Goal: Share content: Share content

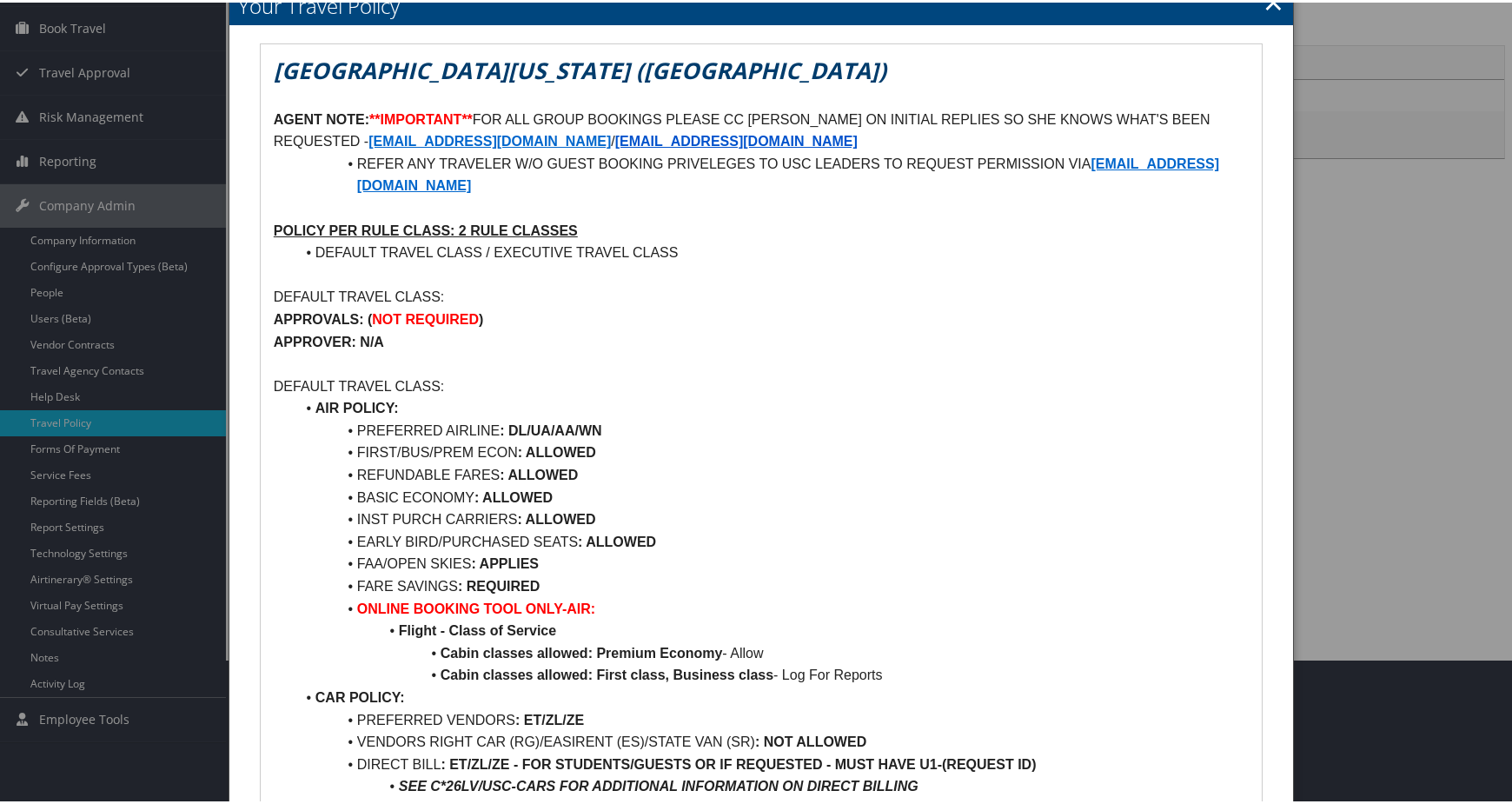
scroll to position [87, 0]
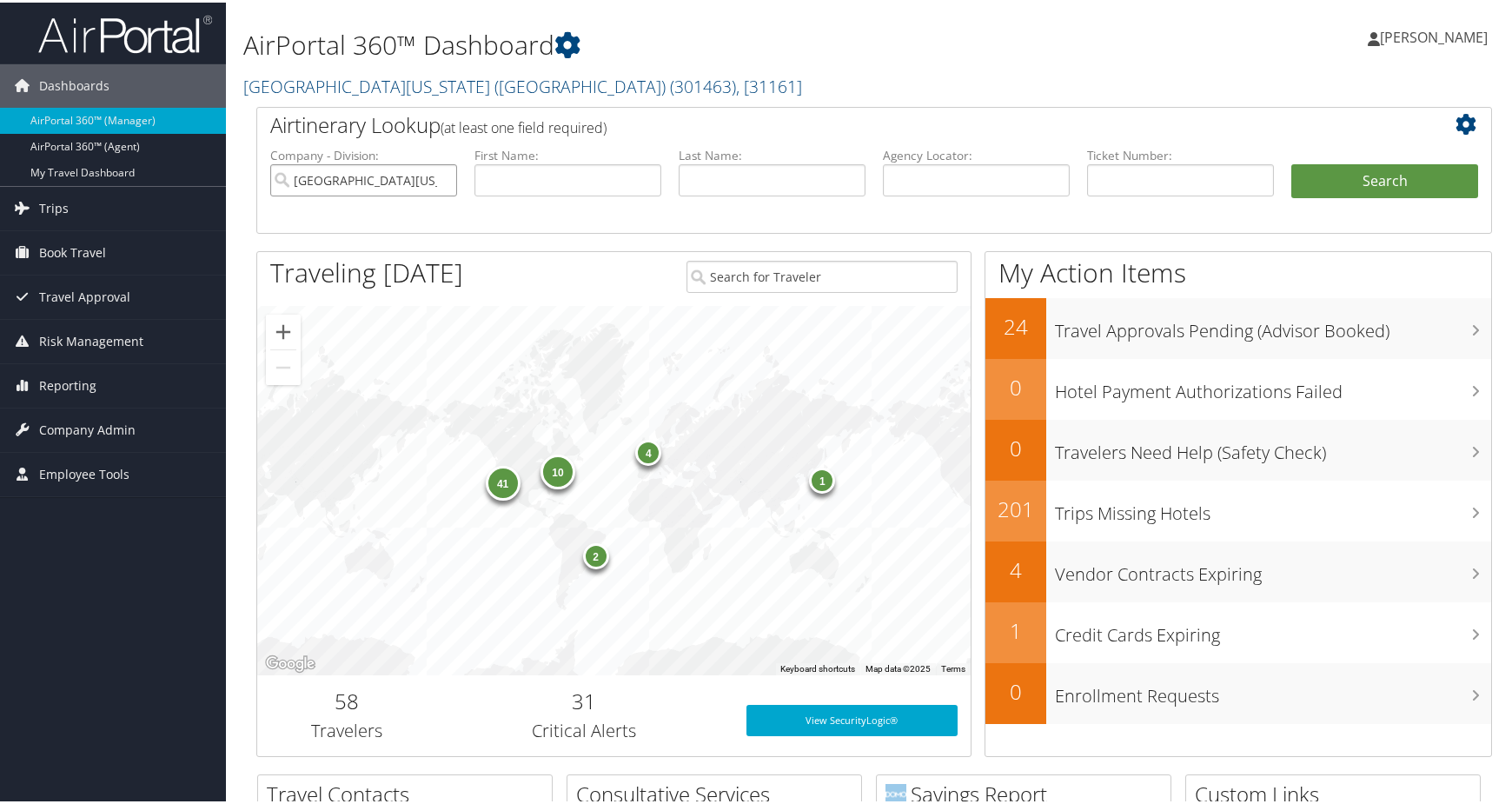
click at [432, 194] on input "University of Southern California (USC)" at bounding box center [364, 178] width 187 height 32
click at [1024, 194] on input "text" at bounding box center [977, 178] width 187 height 32
paste input "C3H79B"
type input "C3H79B"
click at [1331, 197] on button "Search" at bounding box center [1385, 179] width 187 height 35
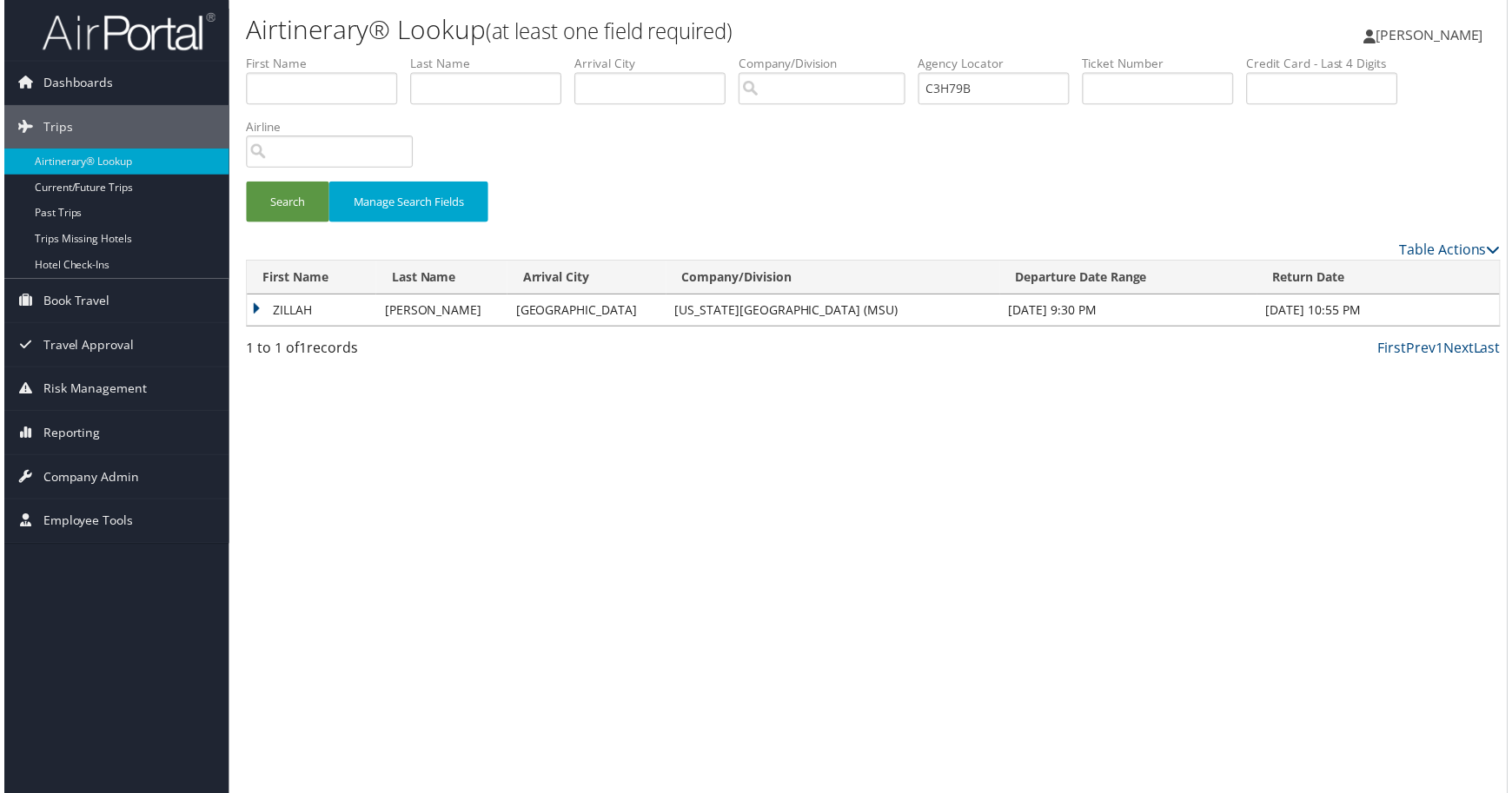
drag, startPoint x: 812, startPoint y: 298, endPoint x: 858, endPoint y: 283, distance: 48.4
click at [813, 241] on div "Search Manage Search Fields" at bounding box center [874, 211] width 1288 height 58
click at [290, 327] on td "ZILLAH" at bounding box center [310, 311] width 130 height 31
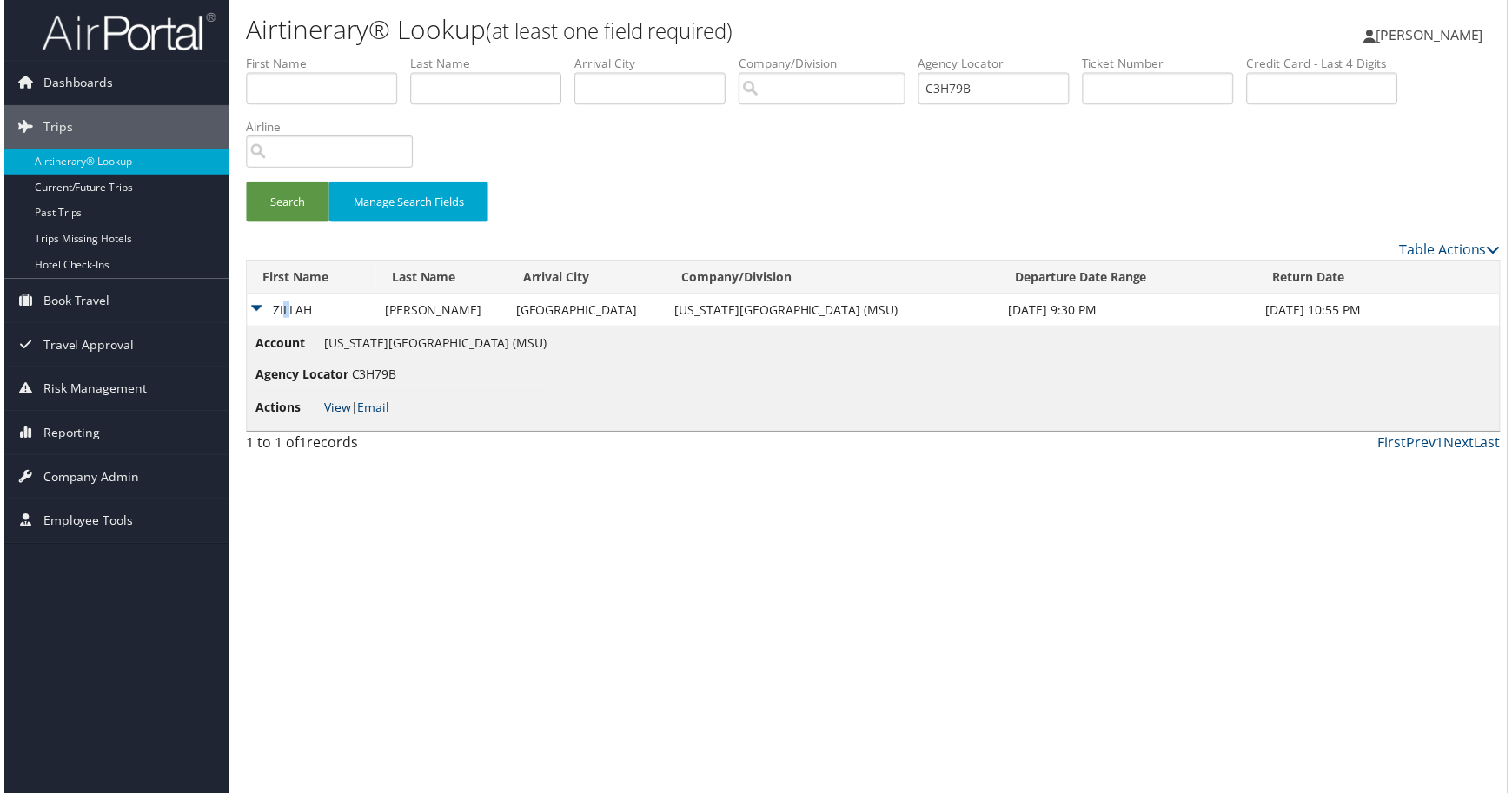
click at [342, 418] on link "View" at bounding box center [335, 409] width 27 height 17
drag, startPoint x: 1333, startPoint y: 121, endPoint x: 1167, endPoint y: 138, distance: 166.9
click at [1171, 55] on ul "First Name Last Name Departure City Arrival City Company/Division Airport/City …" at bounding box center [874, 55] width 1262 height 0
paste input "DNGMGQ"
type input "DNGMGQ"
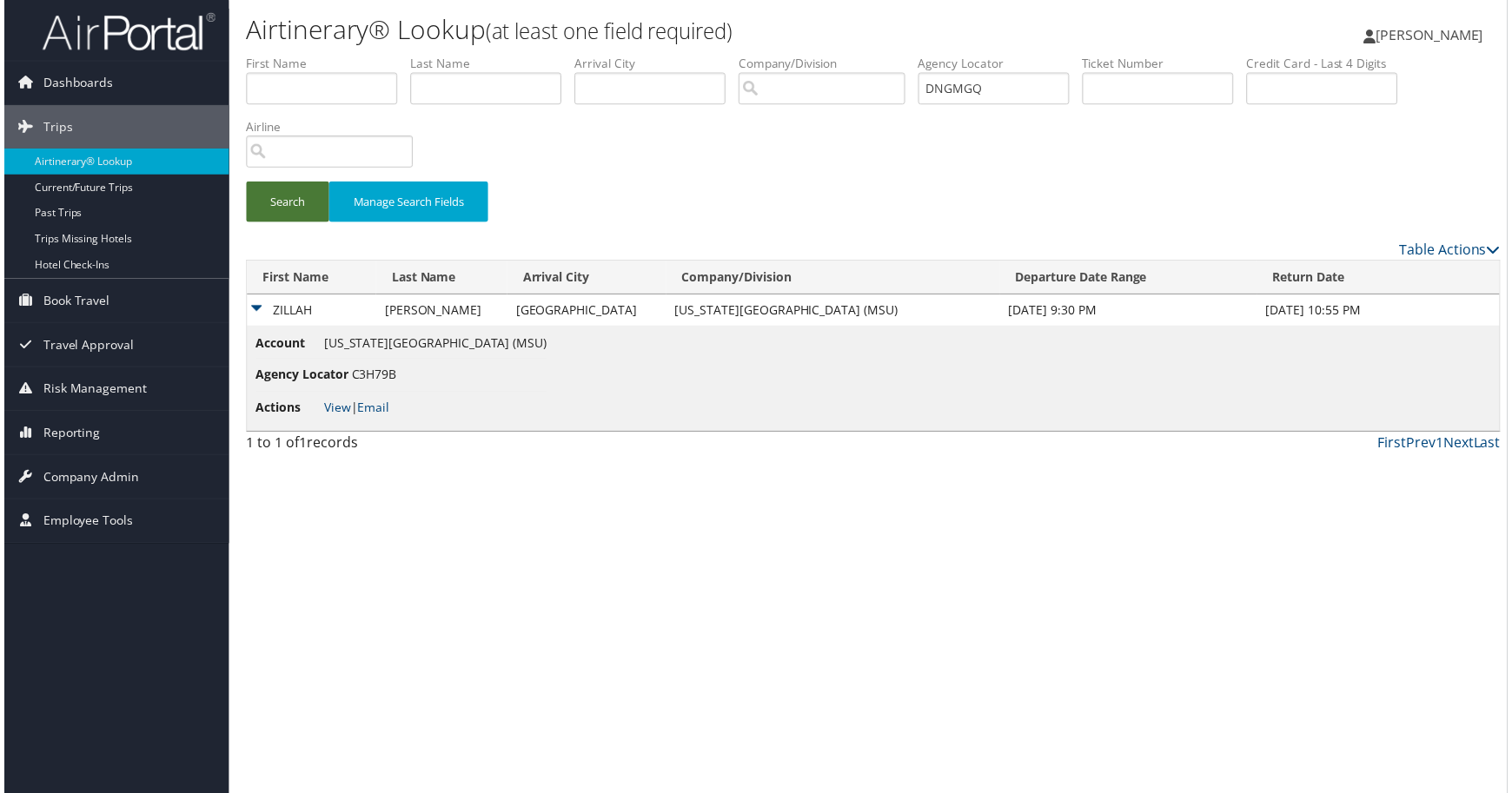
click at [324, 223] on button "Search" at bounding box center [286, 203] width 84 height 41
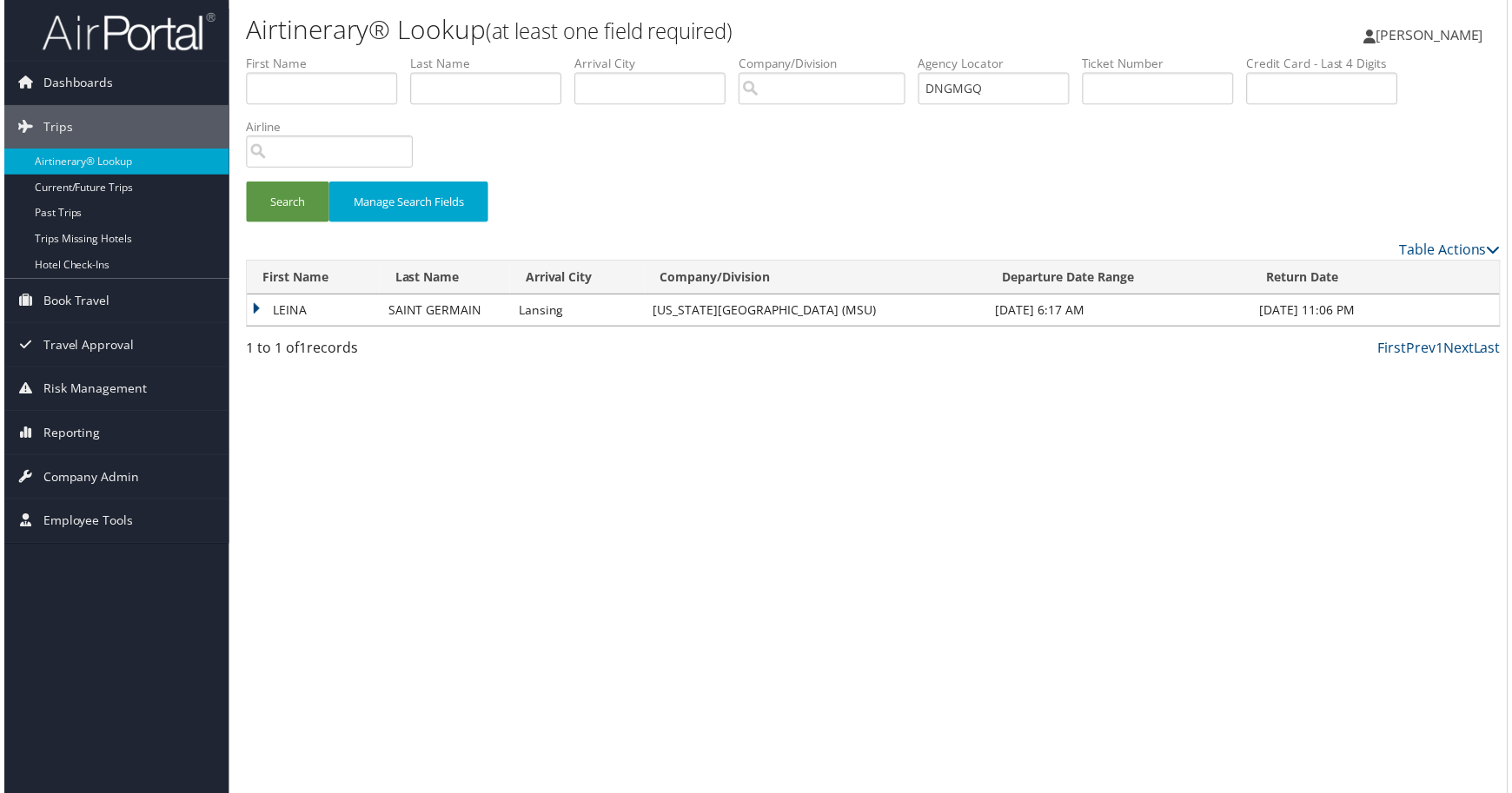
click at [326, 327] on td "LEINA" at bounding box center [311, 311] width 133 height 31
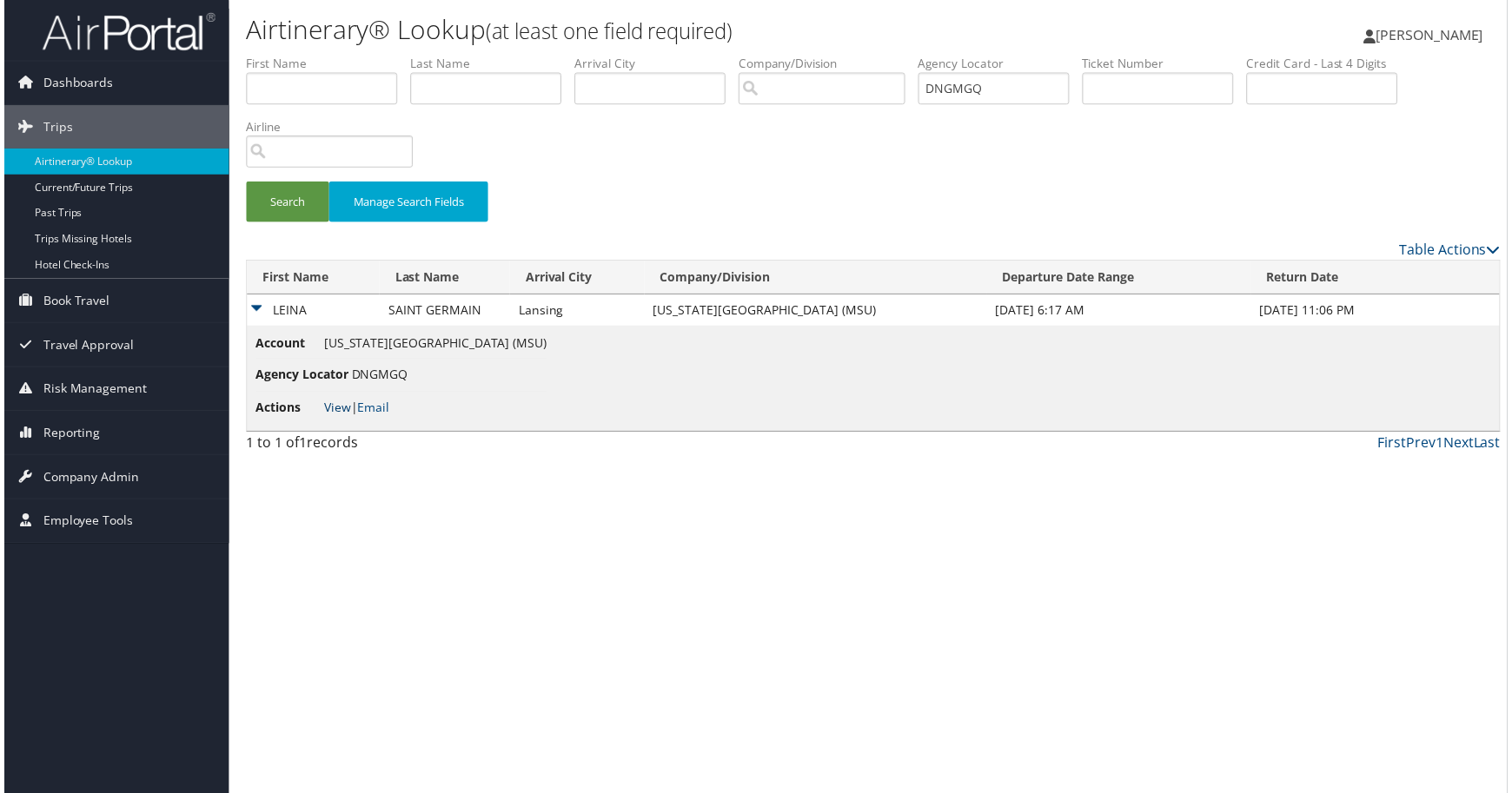
click at [349, 418] on link "View" at bounding box center [335, 409] width 27 height 17
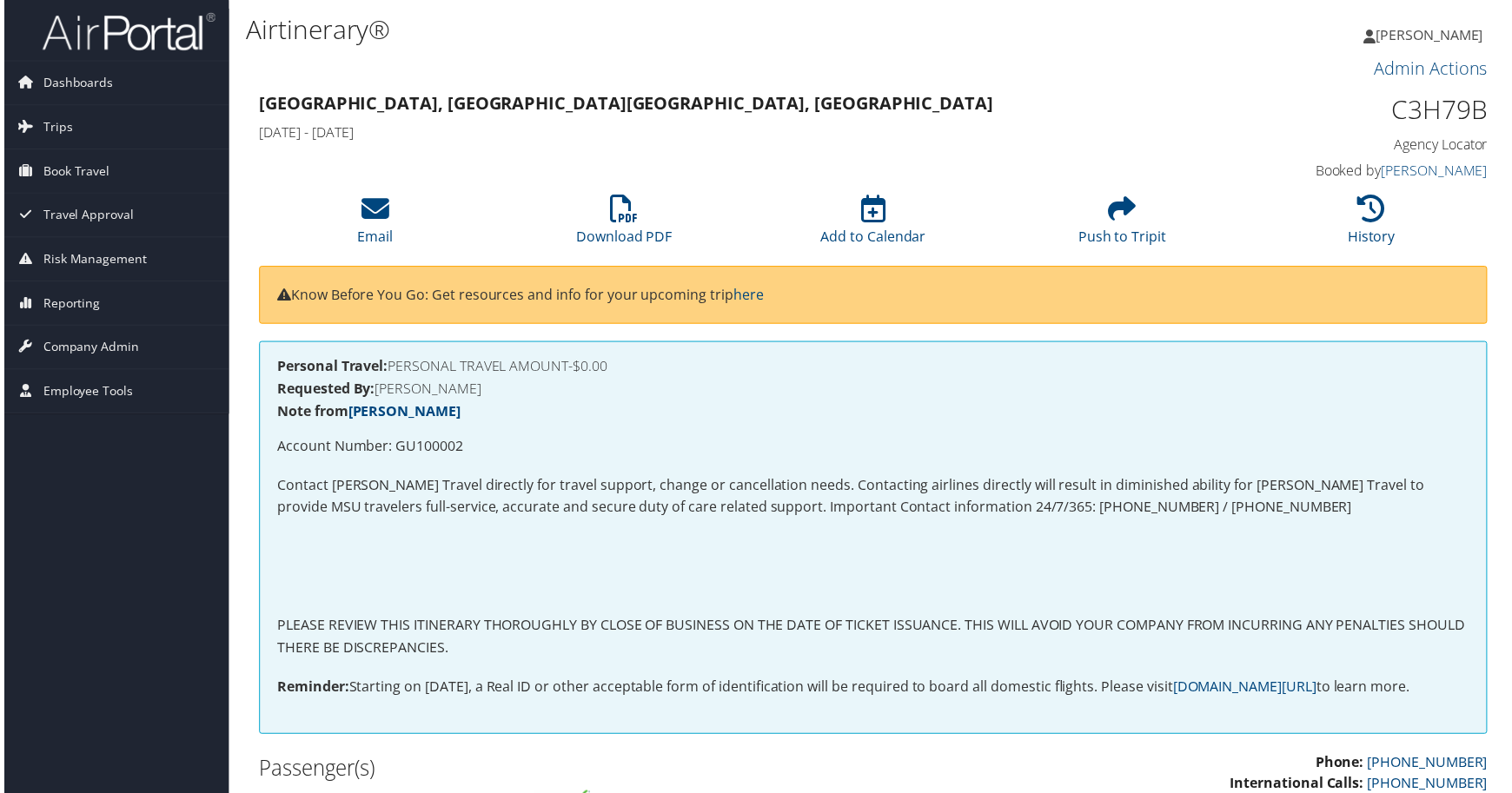
click at [374, 378] on strong "Personal Travel:" at bounding box center [330, 368] width 111 height 19
click at [369, 224] on icon at bounding box center [373, 210] width 28 height 28
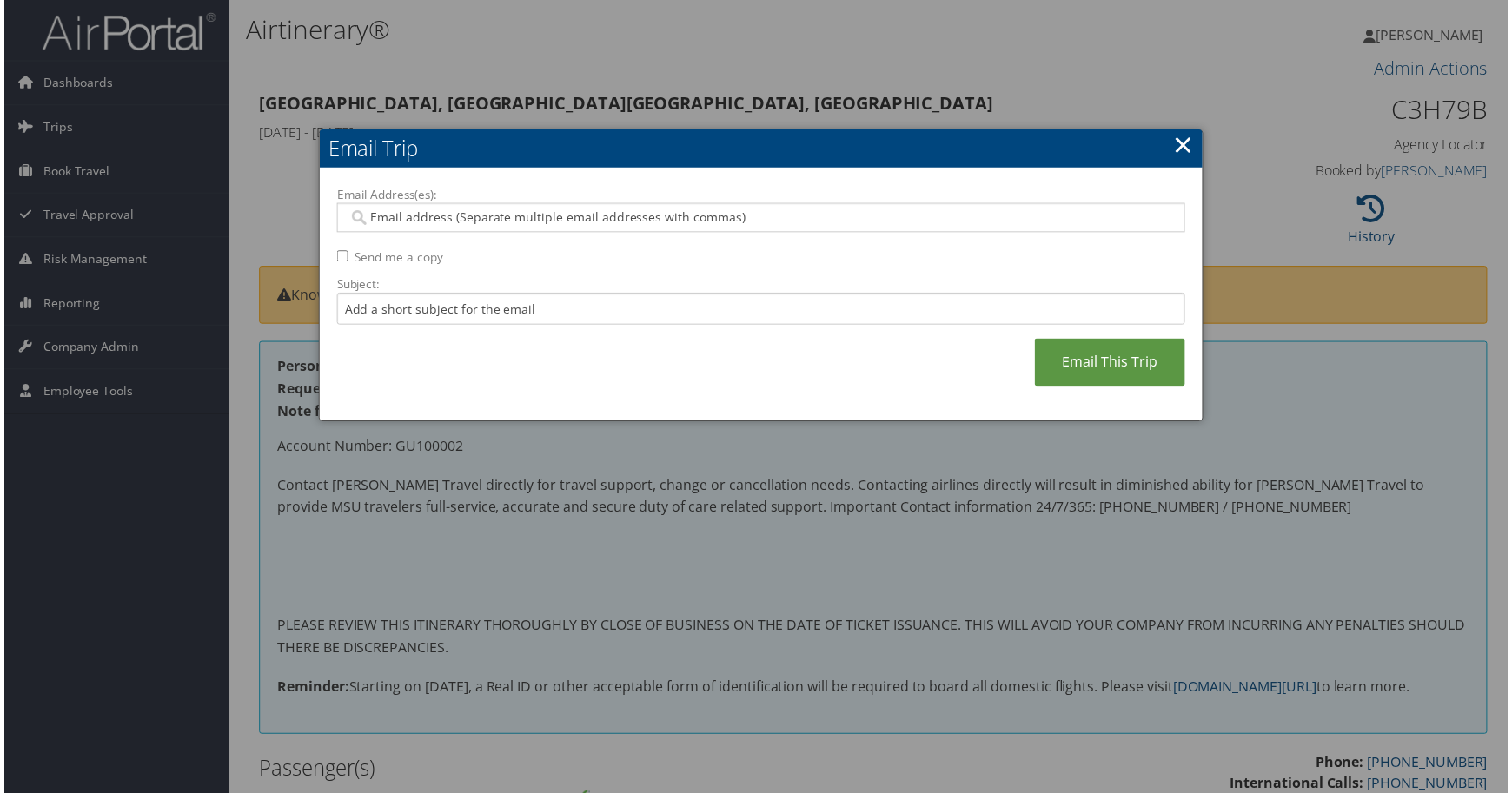
click at [338, 263] on input "Send me a copy" at bounding box center [340, 257] width 12 height 12
checkbox input "true"
click at [431, 228] on input "Email Address(es):" at bounding box center [752, 219] width 813 height 18
paste input "[PERSON_NAME][EMAIL_ADDRESS][DOMAIN_NAME]"
type input "[PERSON_NAME][EMAIL_ADDRESS][DOMAIN_NAME]"
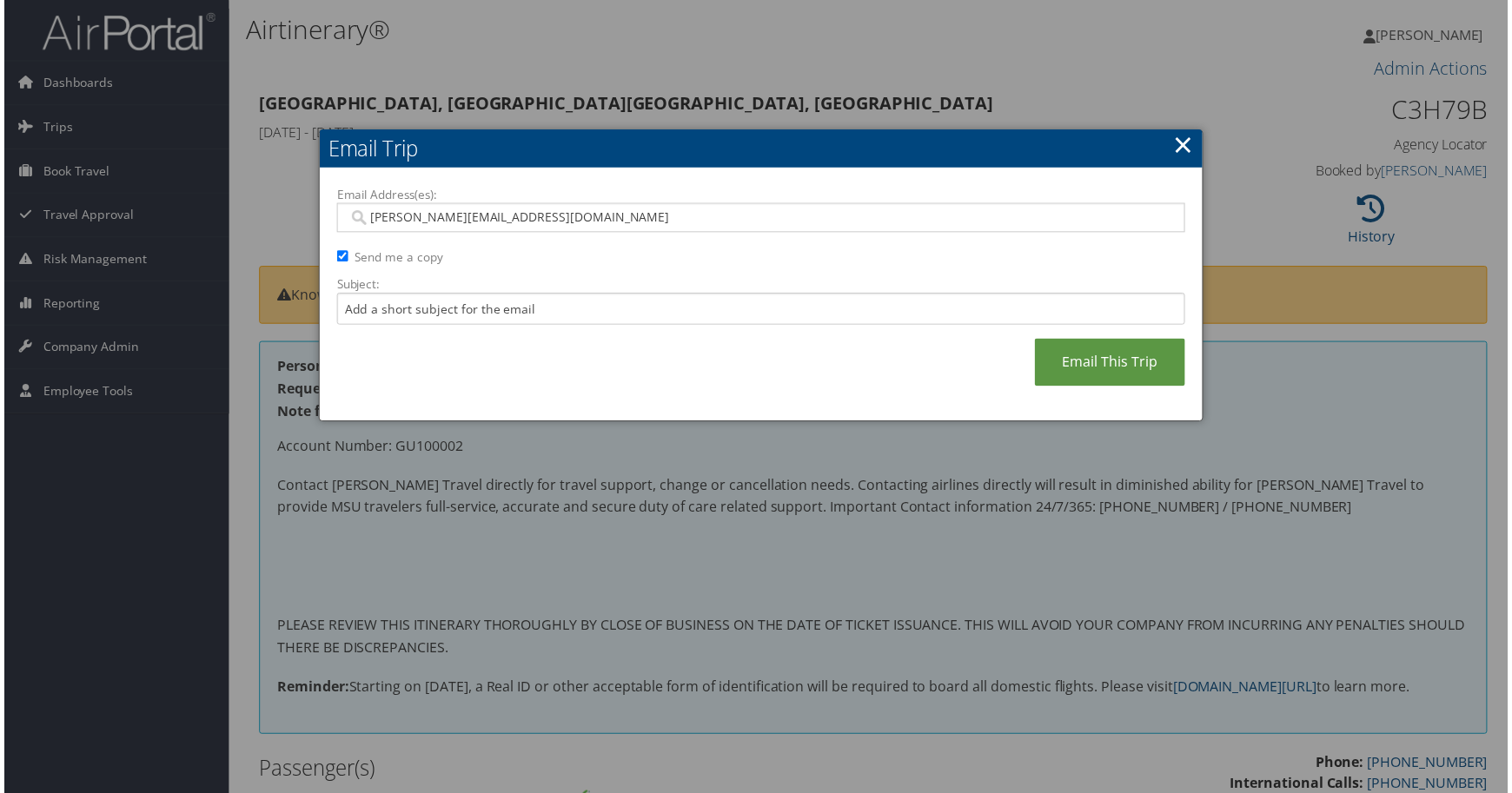
type input "[PERSON_NAME][EMAIL_ADDRESS][DOMAIN_NAME]"
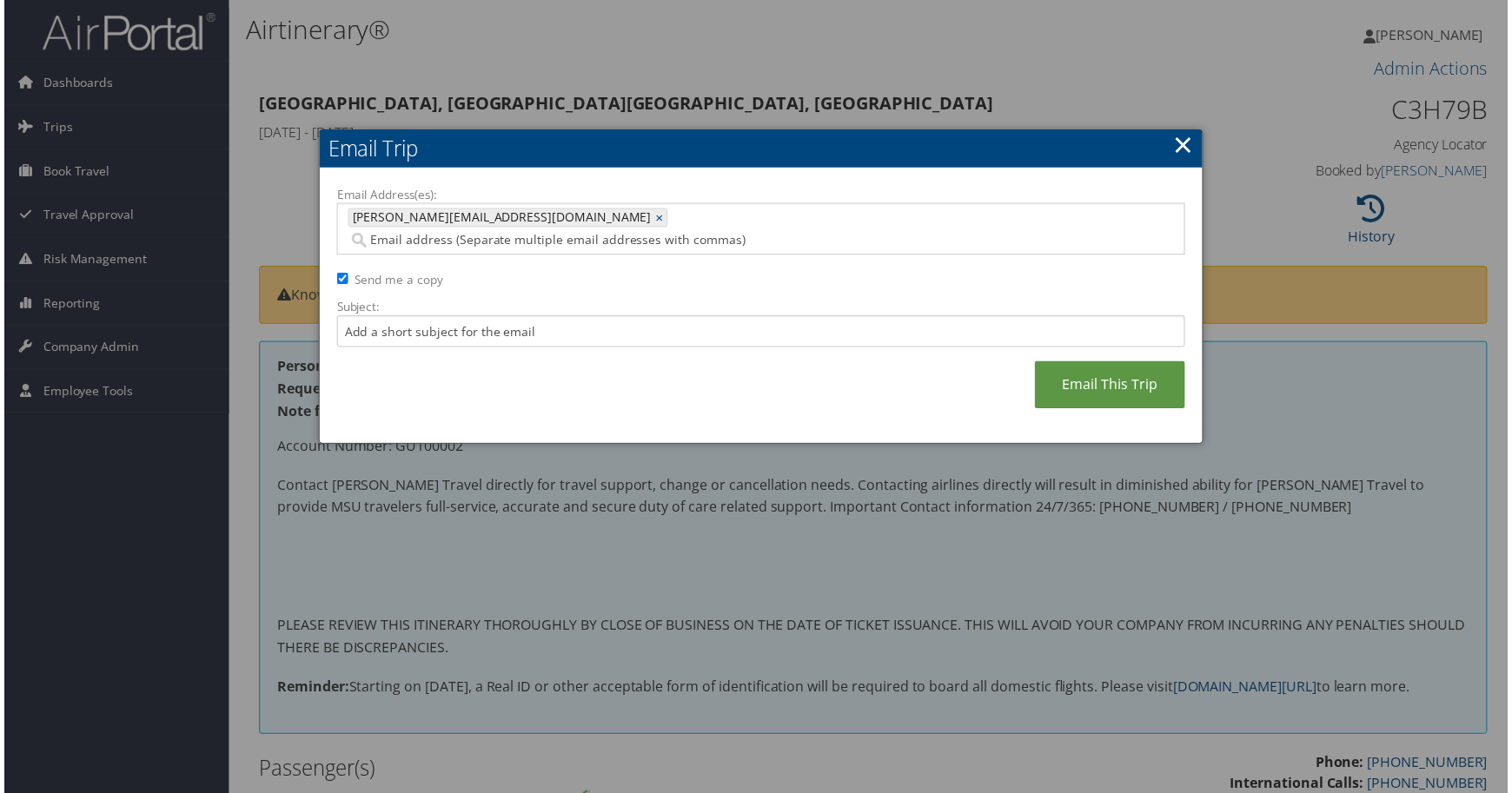
click at [687, 247] on input "Email Address(es):" at bounding box center [684, 242] width 676 height 18
paste input "[PERSON_NAME][EMAIL_ADDRESS][DOMAIN_NAME]"
type input "[PERSON_NAME][EMAIL_ADDRESS][DOMAIN_NAME]"
type input "[PERSON_NAME][EMAIL_ADDRESS][DOMAIN_NAME], [PERSON_NAME][EMAIL_ADDRESS][DOMAIN_…"
click at [703, 250] on input "Email Address(es):" at bounding box center [619, 242] width 546 height 18
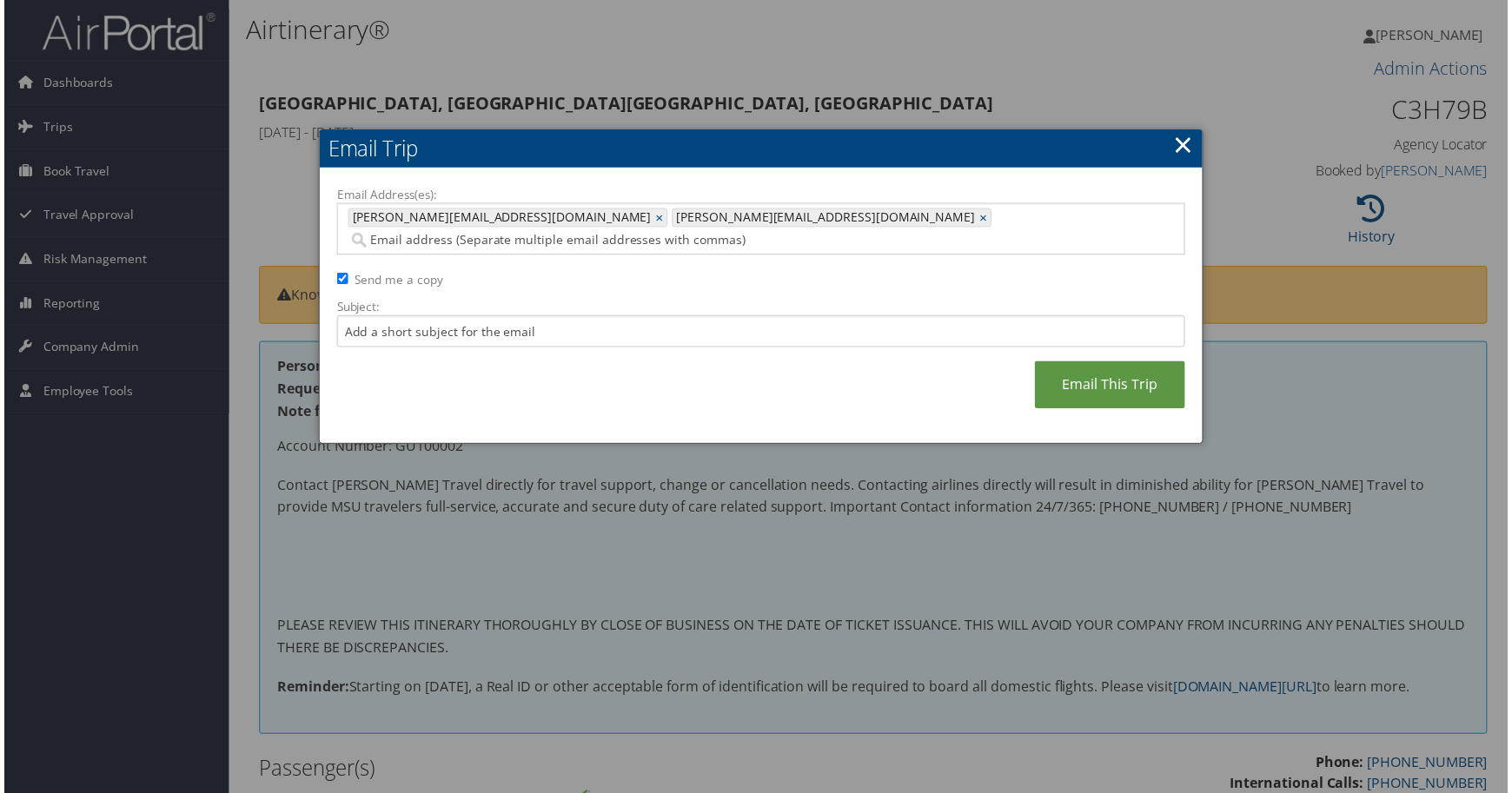
paste input "[EMAIL_ADDRESS][DOMAIN_NAME]"
type input "[EMAIL_ADDRESS][DOMAIN_NAME]"
type input "[PERSON_NAME][EMAIL_ADDRESS][DOMAIN_NAME], [PERSON_NAME][EMAIL_ADDRESS][DOMAIN_…"
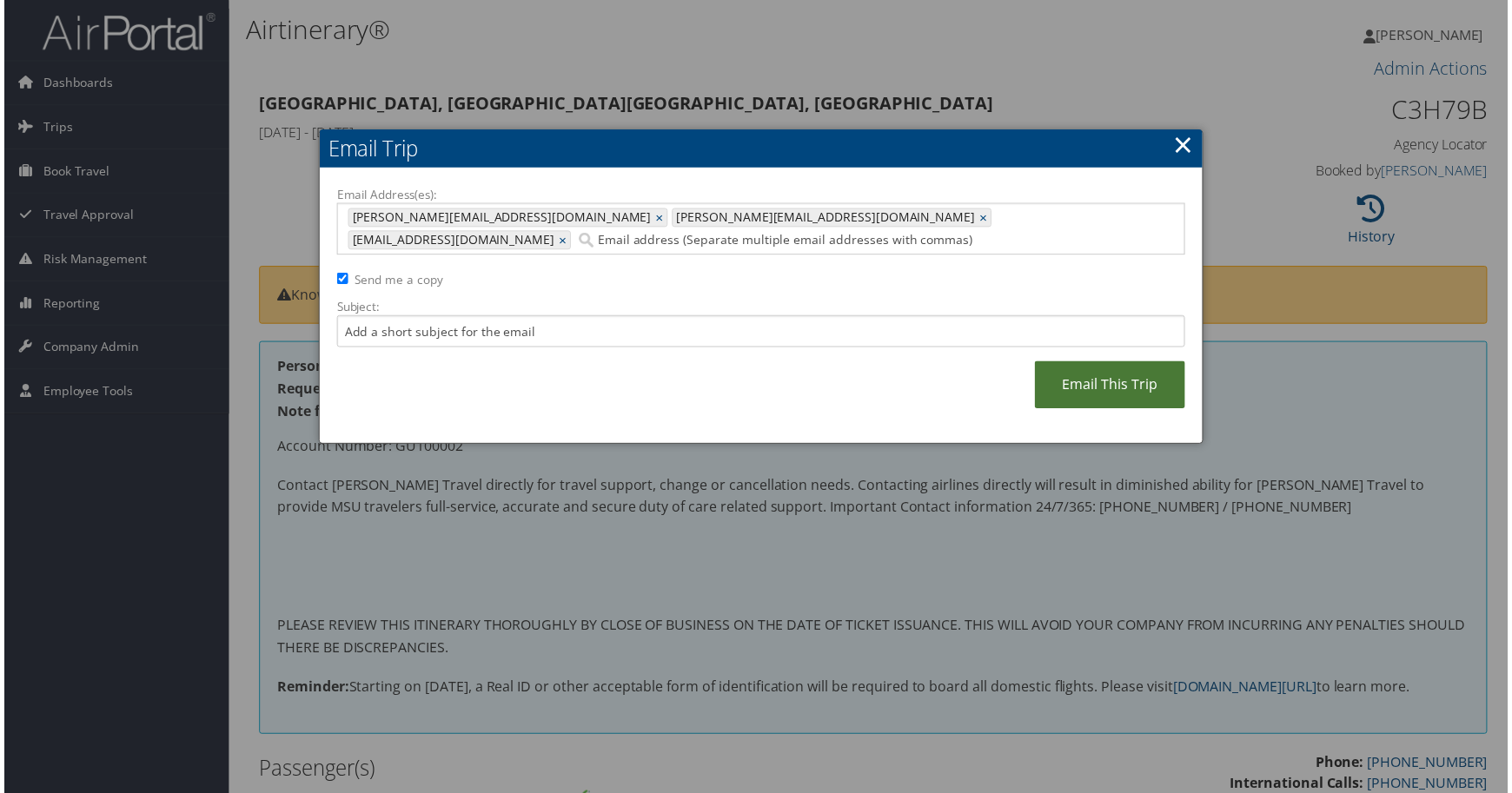
click at [1037, 411] on link "Email This Trip" at bounding box center [1113, 387] width 151 height 48
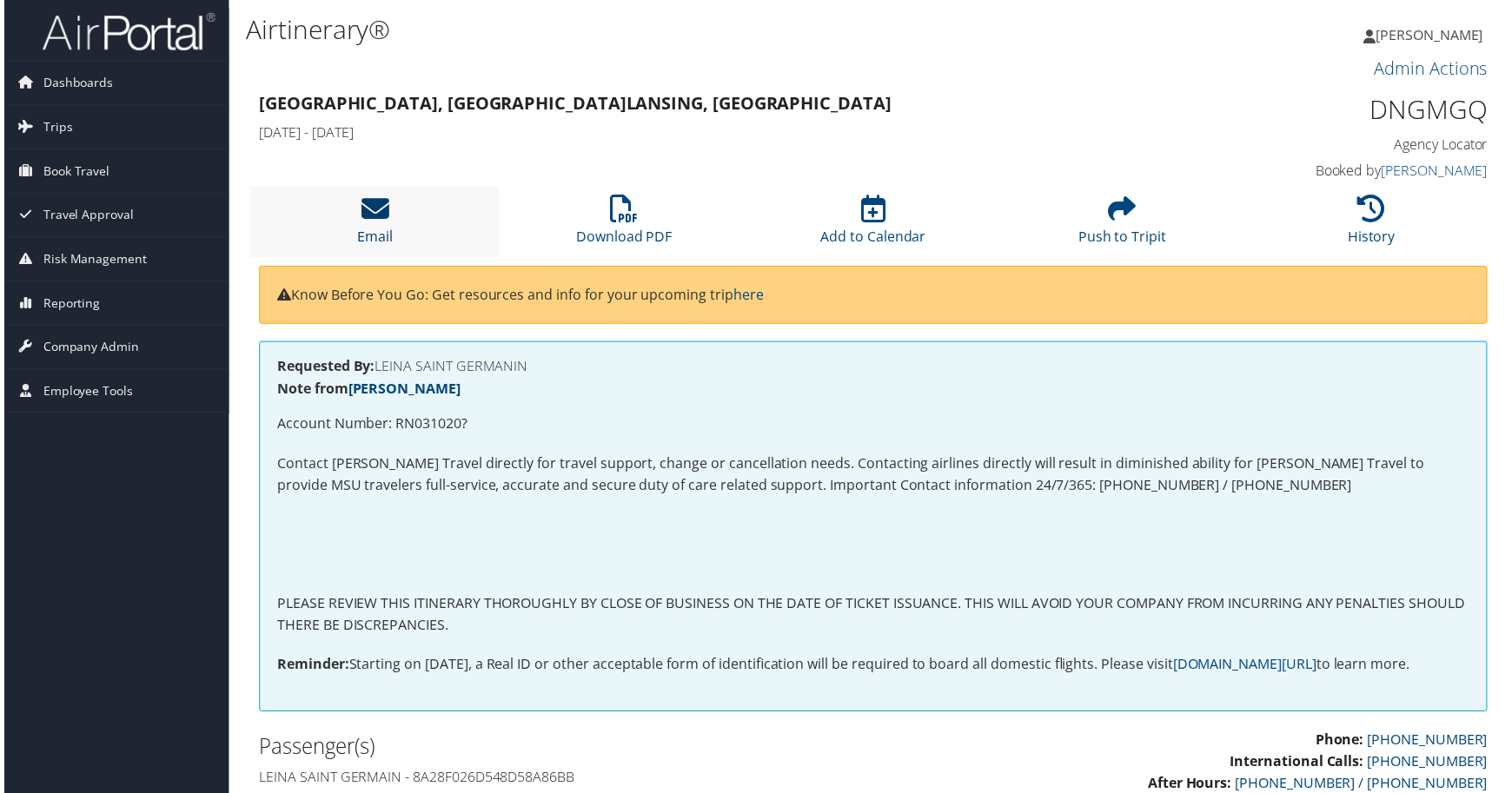
click at [371, 224] on icon at bounding box center [373, 210] width 28 height 28
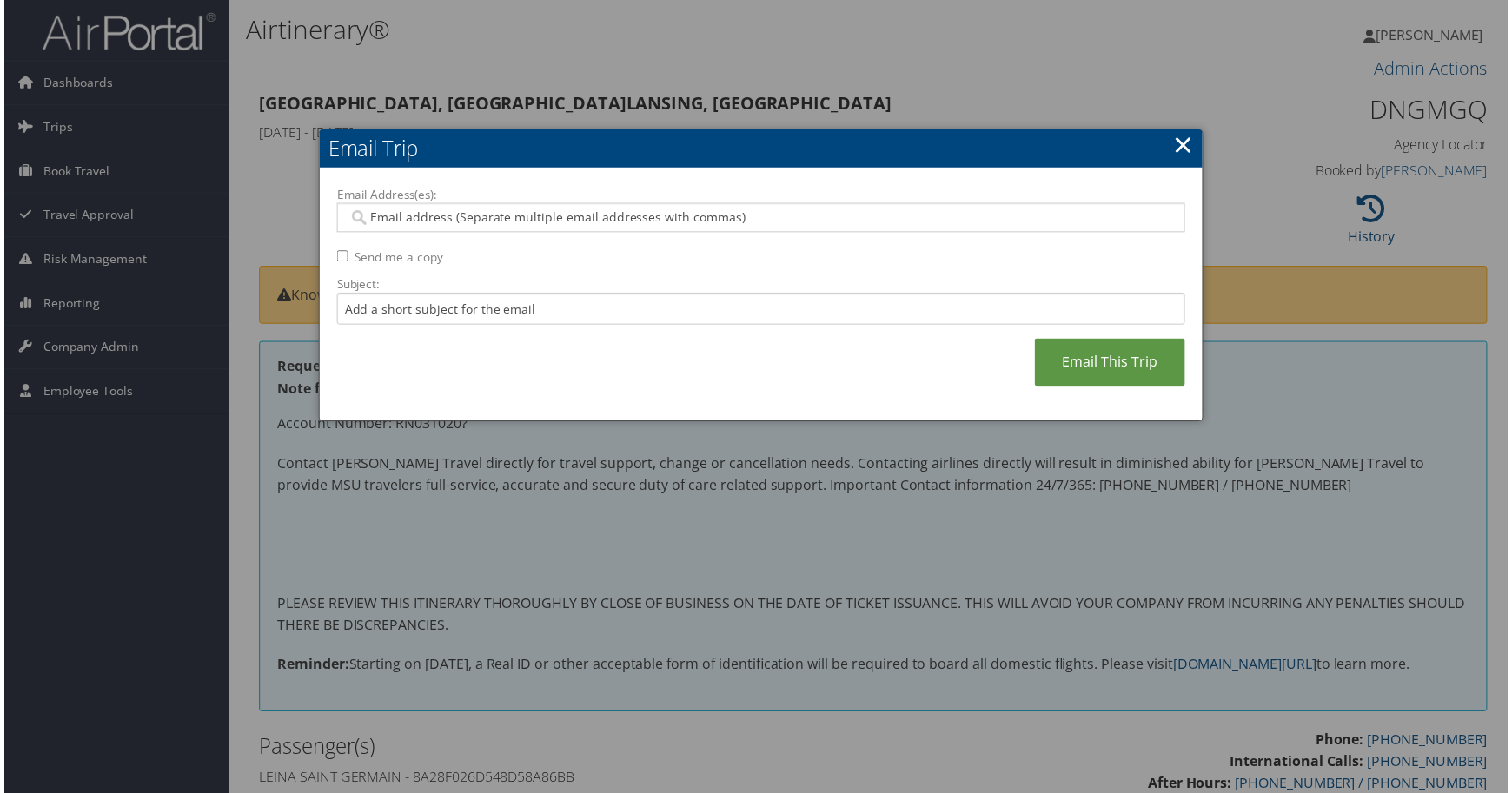
click at [342, 263] on input "Send me a copy" at bounding box center [340, 257] width 12 height 12
checkbox input "true"
click at [382, 228] on input "Email Address(es):" at bounding box center [752, 219] width 813 height 18
click at [460, 228] on input "Email Address(es):" at bounding box center [752, 219] width 813 height 18
paste input "[PERSON_NAME][EMAIL_ADDRESS][DOMAIN_NAME]"
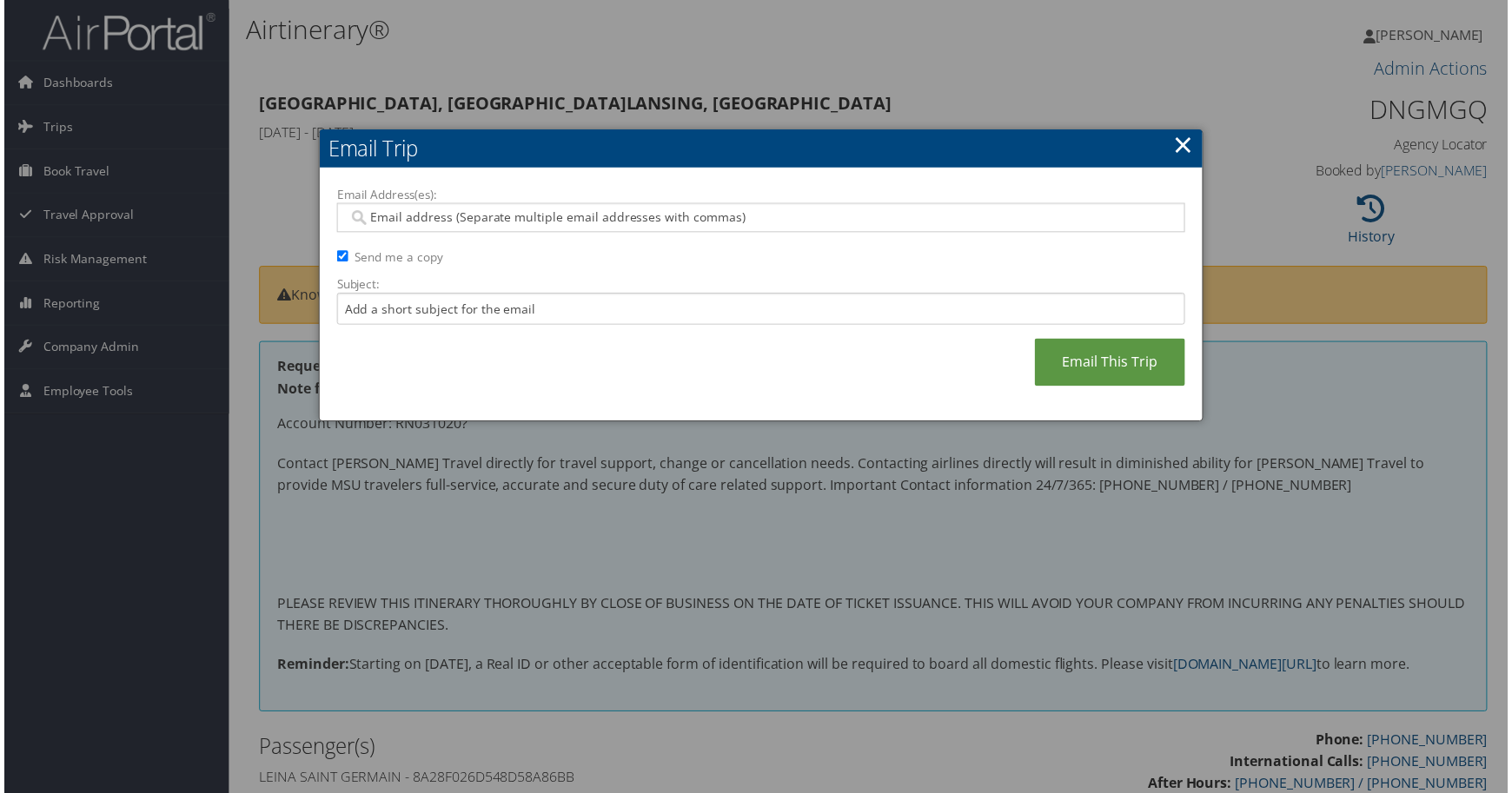
type input "[PERSON_NAME][EMAIL_ADDRESS][DOMAIN_NAME]"
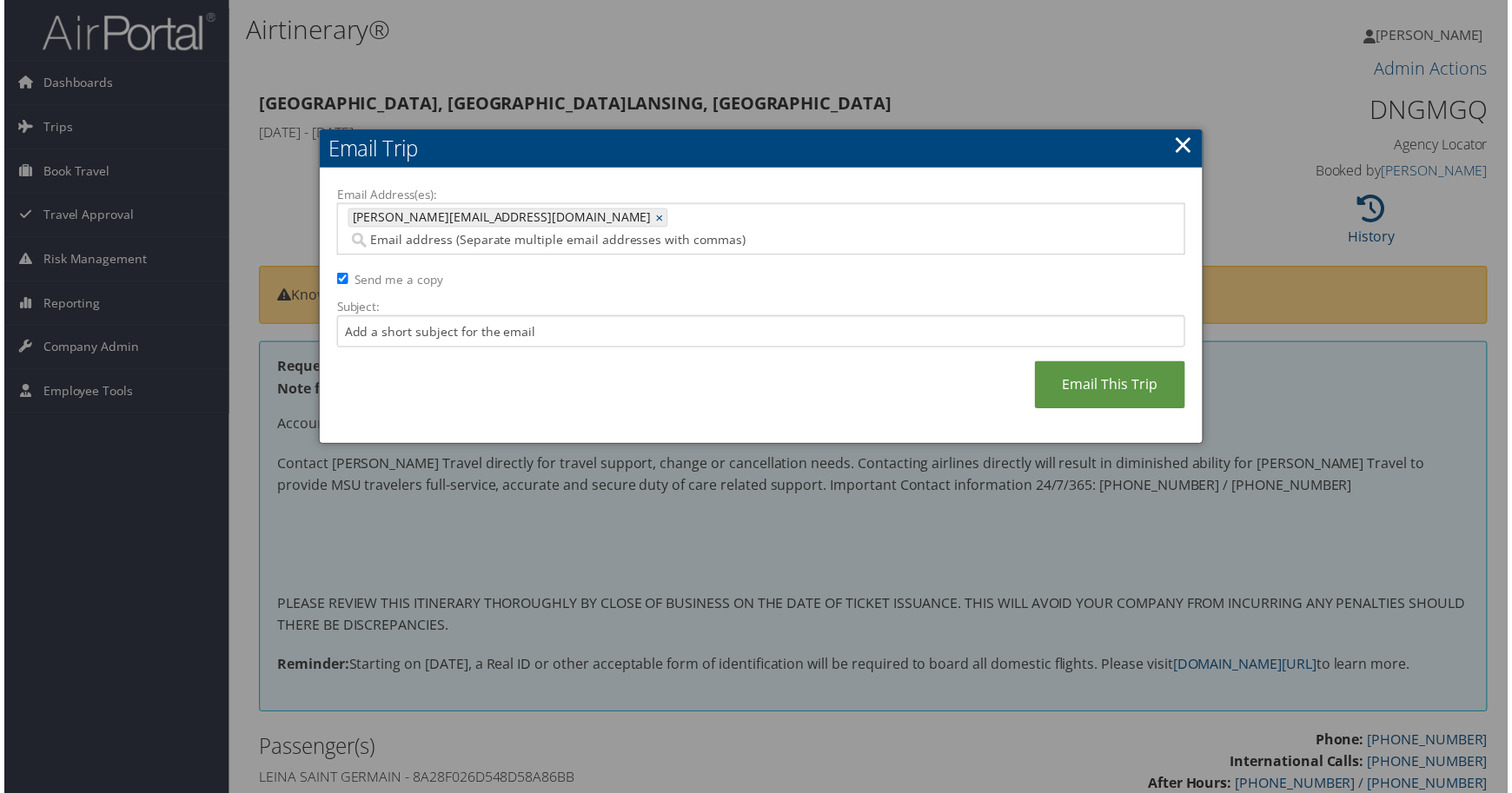
click at [514, 250] on input "Email Address(es):" at bounding box center [684, 242] width 676 height 18
paste input "[PERSON_NAME][EMAIL_ADDRESS][DOMAIN_NAME]"
type input "[PERSON_NAME][EMAIL_ADDRESS][DOMAIN_NAME]"
type input "[PERSON_NAME][EMAIL_ADDRESS][DOMAIN_NAME], [PERSON_NAME][EMAIL_ADDRESS][DOMAIN_…"
drag, startPoint x: 672, startPoint y: 249, endPoint x: 684, endPoint y: 249, distance: 12.0
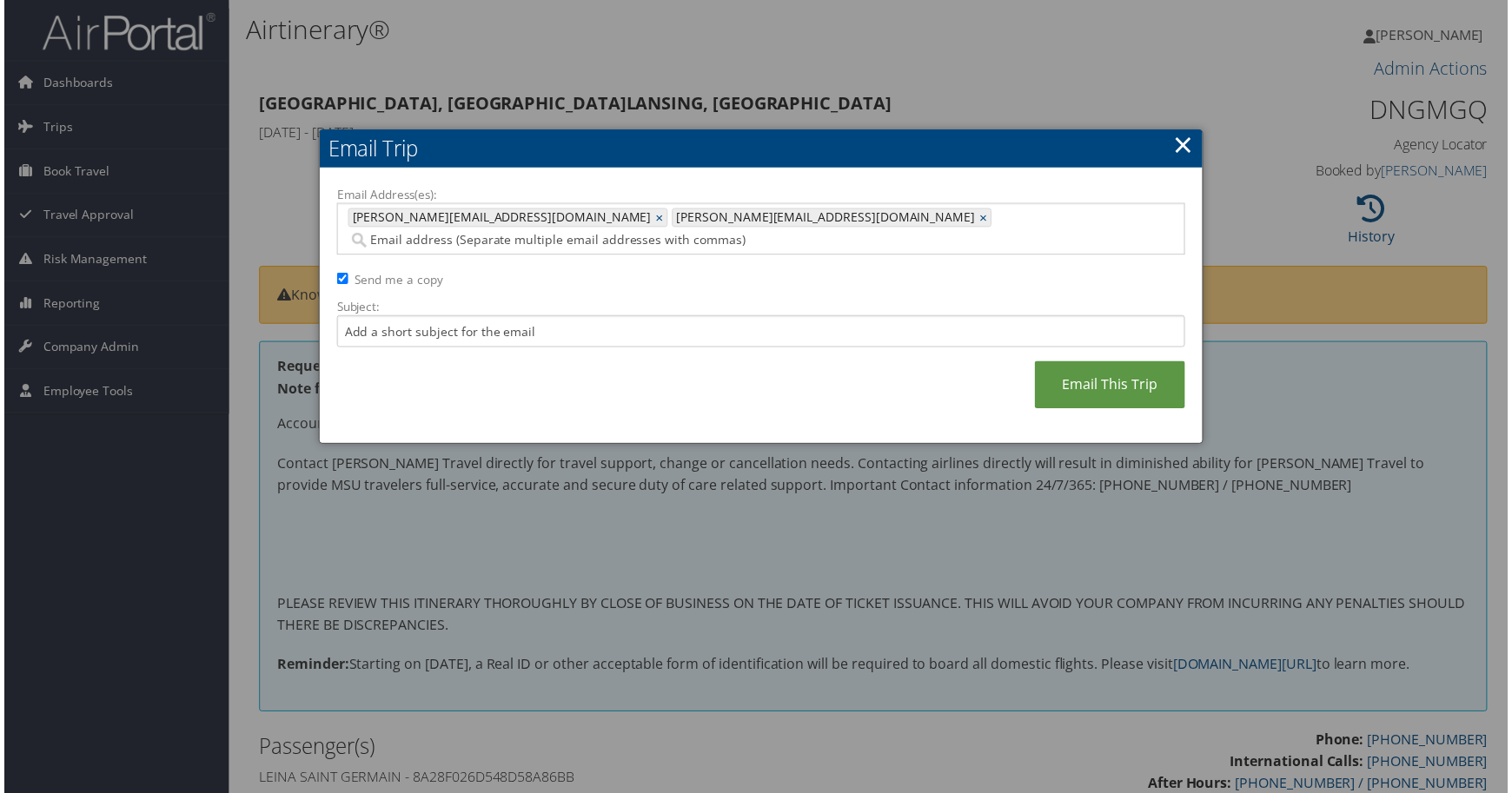
click at [672, 249] on input "Email Address(es):" at bounding box center [619, 242] width 546 height 18
paste input "[EMAIL_ADDRESS][DOMAIN_NAME]"
type input "[EMAIL_ADDRESS][DOMAIN_NAME]"
type input "[PERSON_NAME][EMAIL_ADDRESS][DOMAIN_NAME], [PERSON_NAME][EMAIL_ADDRESS][DOMAIN_…"
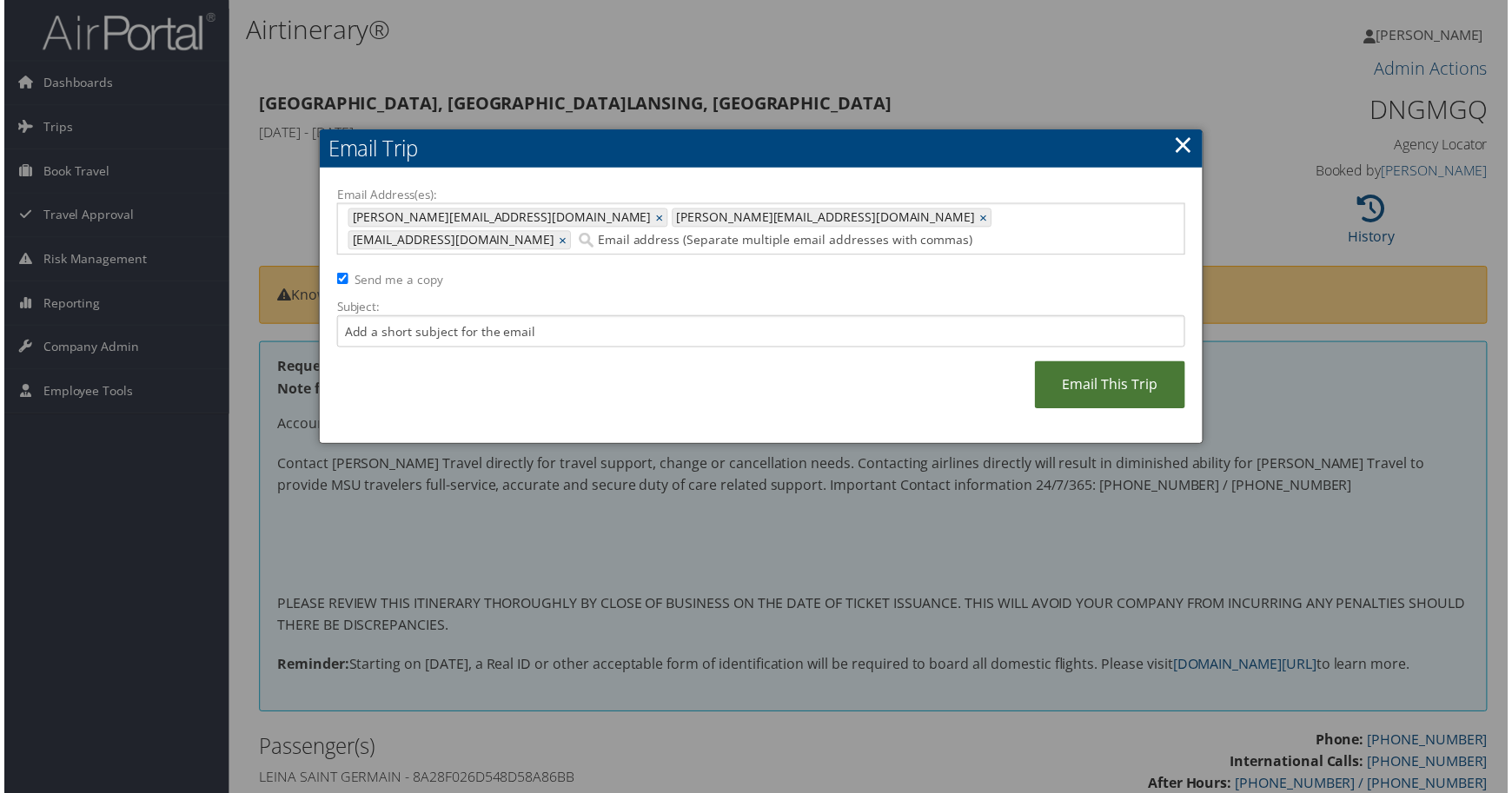
click at [1170, 411] on link "Email This Trip" at bounding box center [1113, 387] width 151 height 48
